Goal: Task Accomplishment & Management: Manage account settings

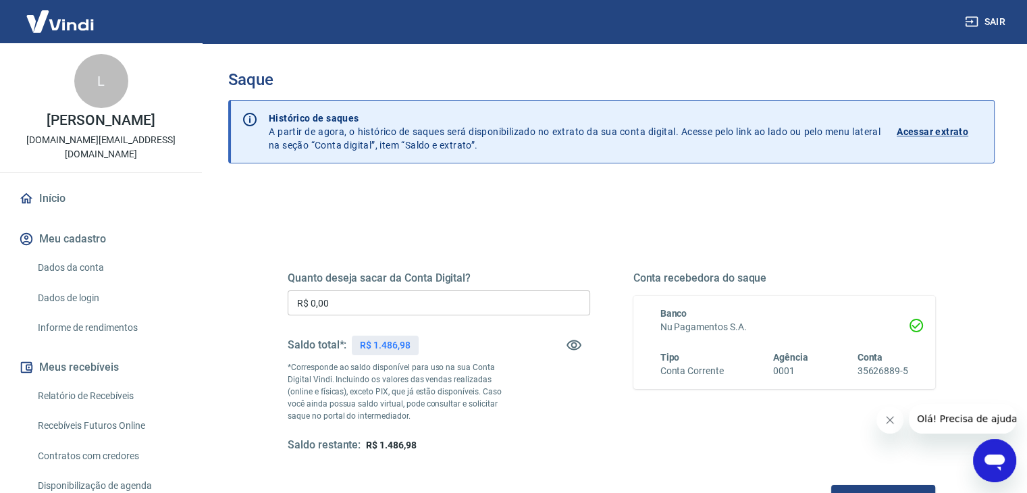
click at [602, 427] on div "Quanto deseja sacar da Conta Digital? R$ 0,00 ​ Saldo total*: R$ 1.486,98 *Corr…" at bounding box center [611, 361] width 647 height 181
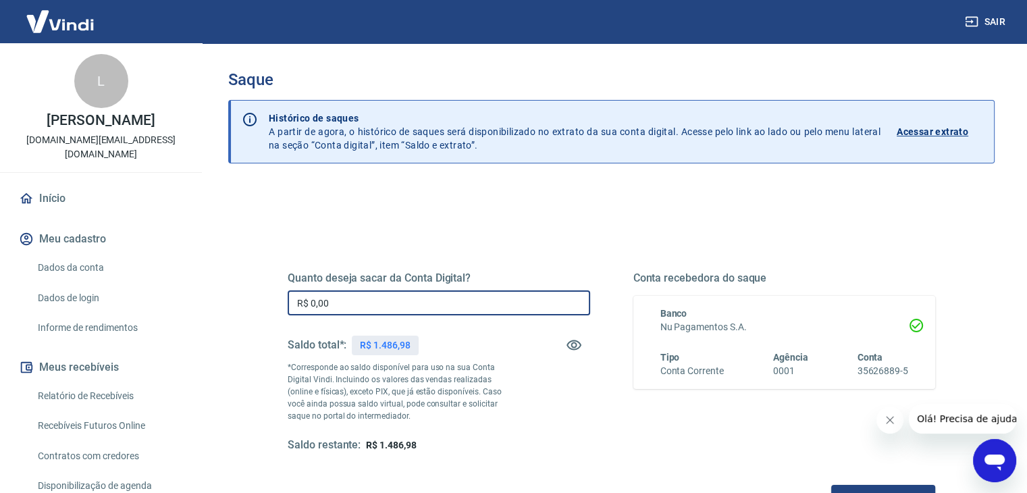
drag, startPoint x: 366, startPoint y: 300, endPoint x: 254, endPoint y: 309, distance: 112.4
click at [254, 309] on div "Quanto deseja sacar da Conta Digital? R$ 0,00 ​ Saldo total*: R$ 1.486,98 *Corr…" at bounding box center [611, 426] width 766 height 483
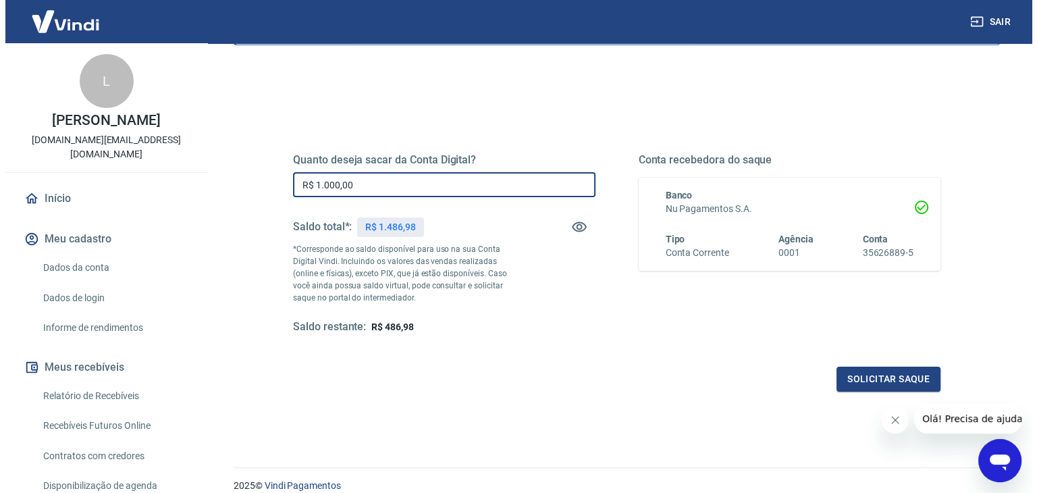
scroll to position [174, 0]
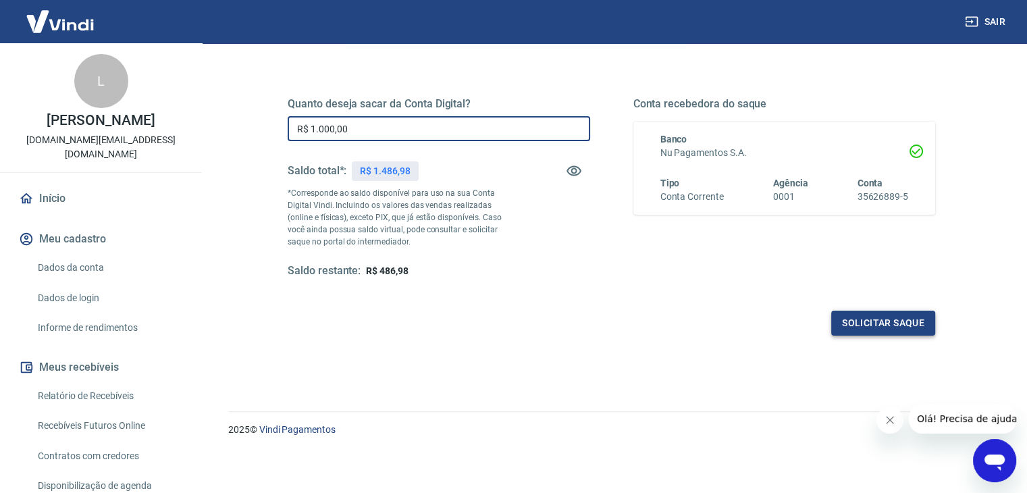
type input "R$ 1.000,00"
click at [899, 319] on button "Solicitar saque" at bounding box center [883, 323] width 104 height 25
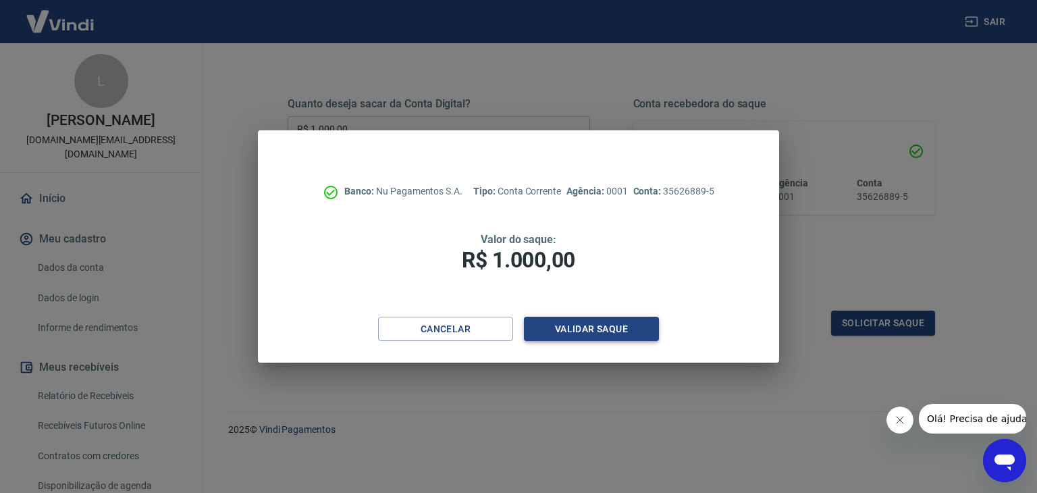
click at [592, 327] on button "Validar saque" at bounding box center [591, 329] width 135 height 25
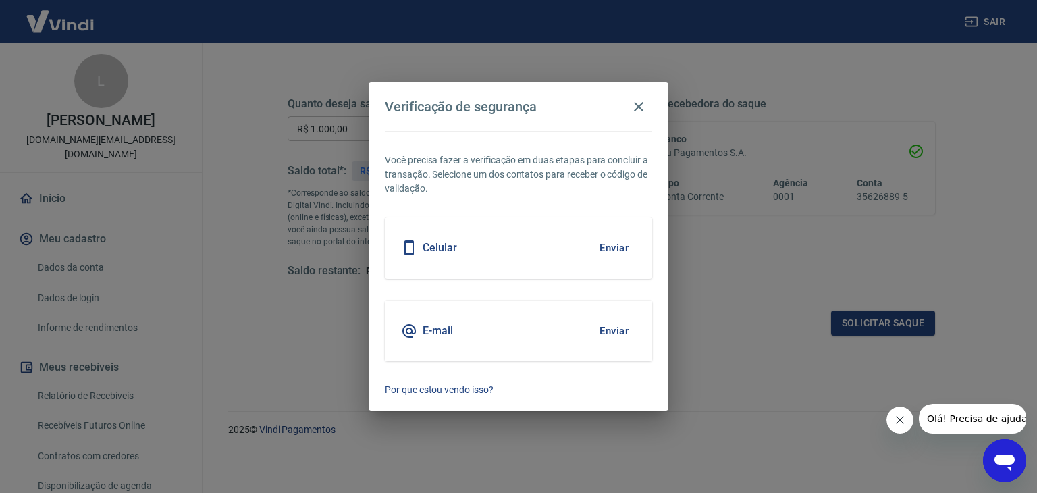
click at [608, 328] on button "Enviar" at bounding box center [614, 331] width 44 height 28
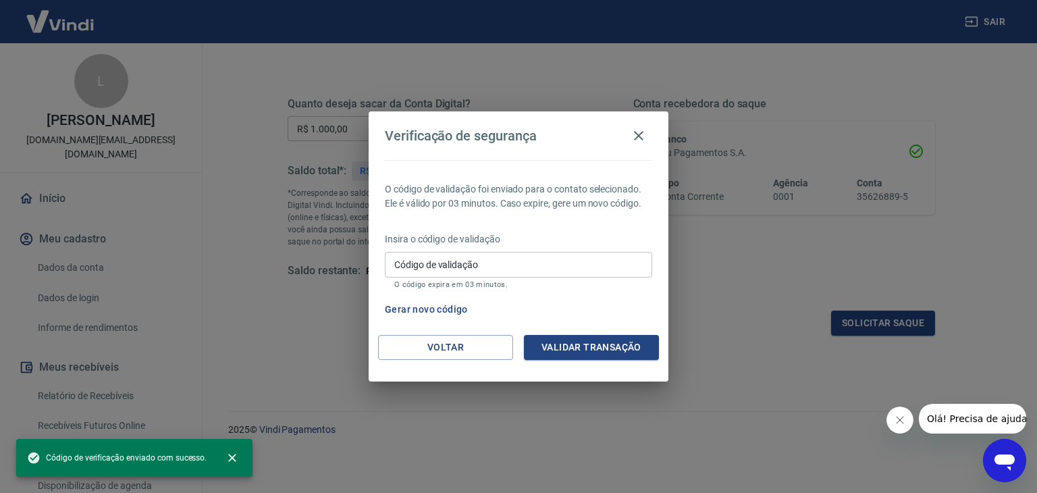
click at [469, 261] on input "Código de validação" at bounding box center [518, 264] width 267 height 25
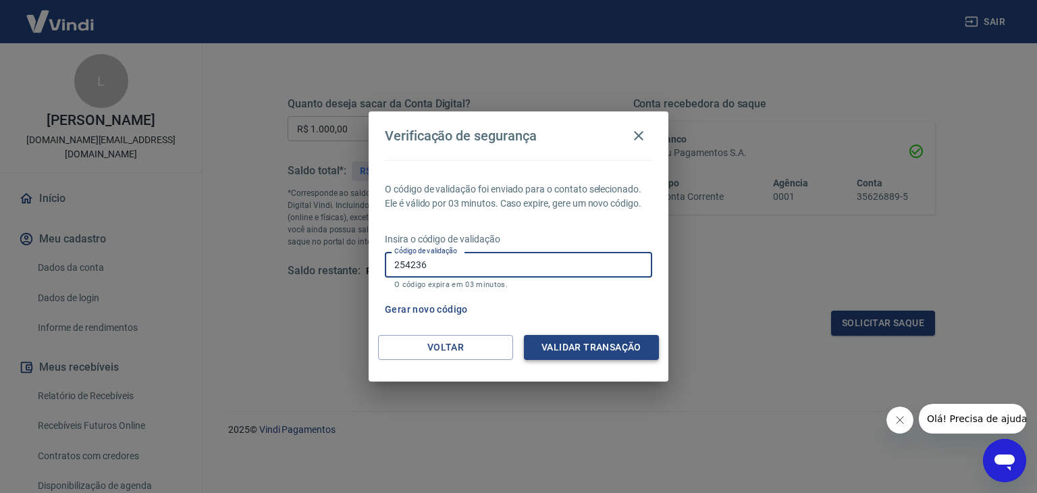
click at [618, 350] on button "Validar transação" at bounding box center [591, 347] width 135 height 25
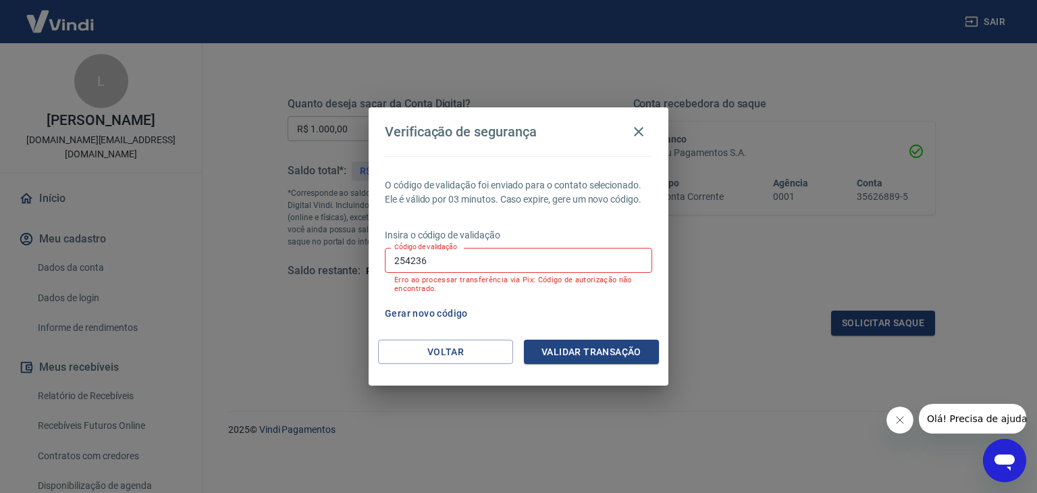
click at [489, 260] on input "254236" at bounding box center [518, 260] width 267 height 25
drag, startPoint x: 475, startPoint y: 260, endPoint x: 319, endPoint y: 272, distance: 157.1
click at [317, 273] on div "Verificação de segurança O código de validação foi enviado para o contato selec…" at bounding box center [518, 246] width 1037 height 493
type input "786559"
click at [573, 342] on button "Validar transação" at bounding box center [591, 352] width 135 height 25
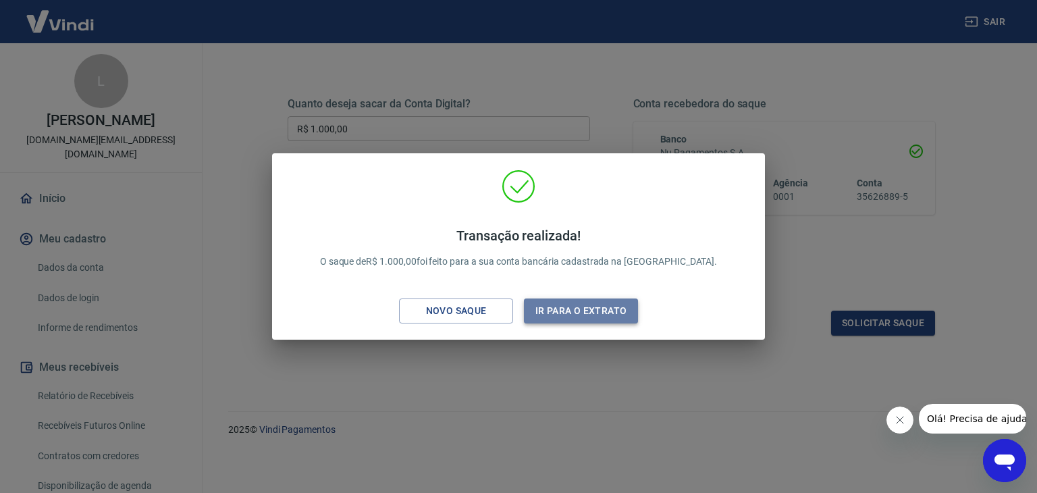
click at [557, 314] on button "Ir para o extrato" at bounding box center [581, 310] width 114 height 25
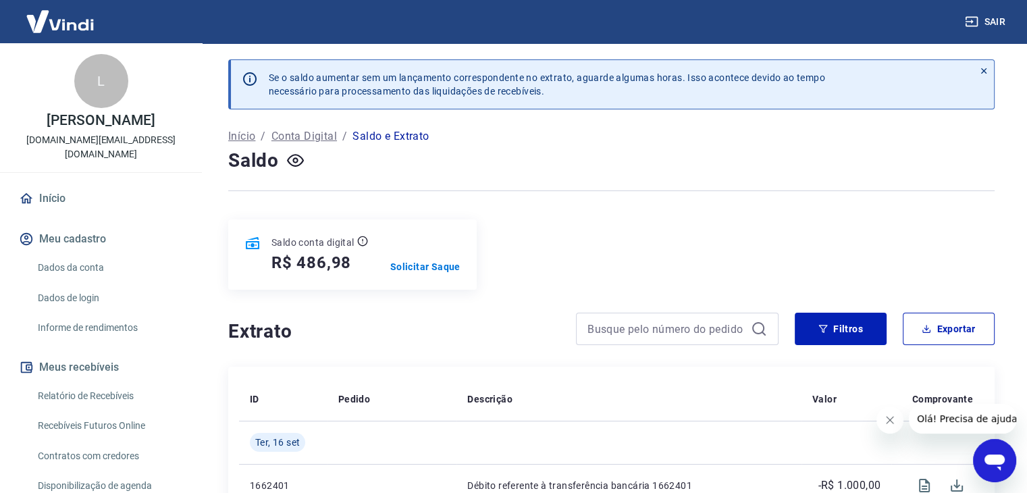
click at [78, 18] on img at bounding box center [60, 21] width 88 height 41
